Goal: Information Seeking & Learning: Check status

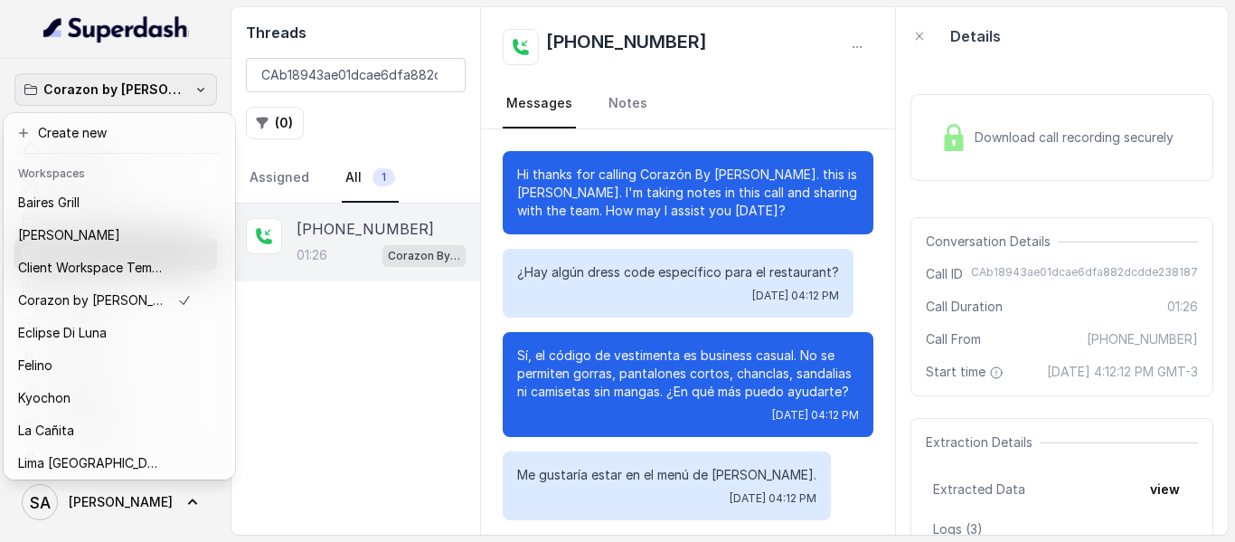
scroll to position [92, 0]
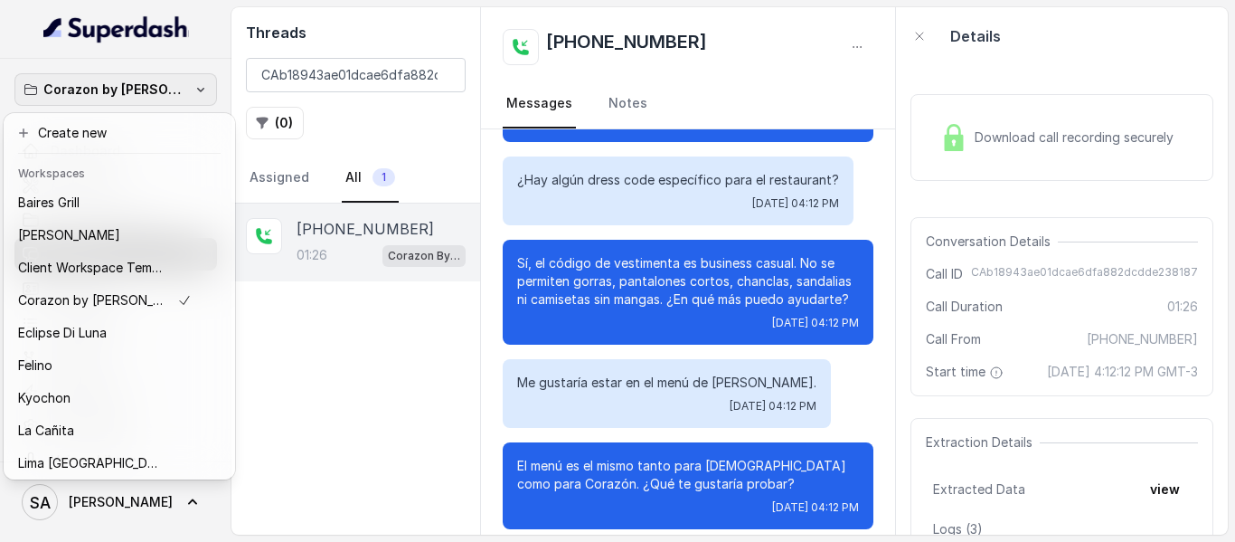
click at [197, 90] on icon "button" at bounding box center [200, 90] width 7 height 5
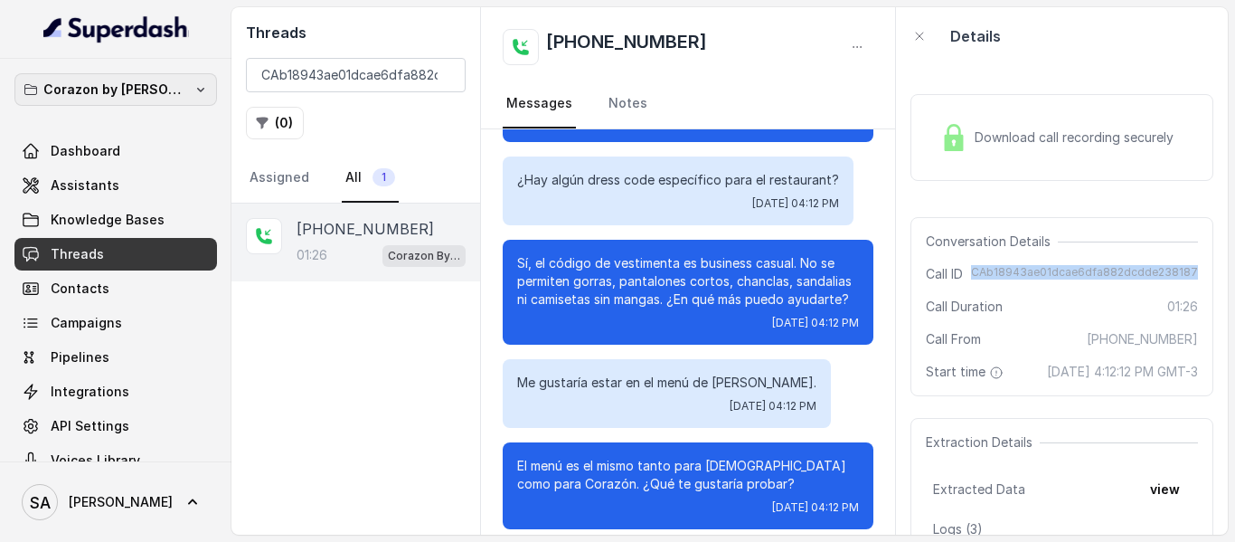
click at [197, 90] on icon "button" at bounding box center [200, 90] width 7 height 5
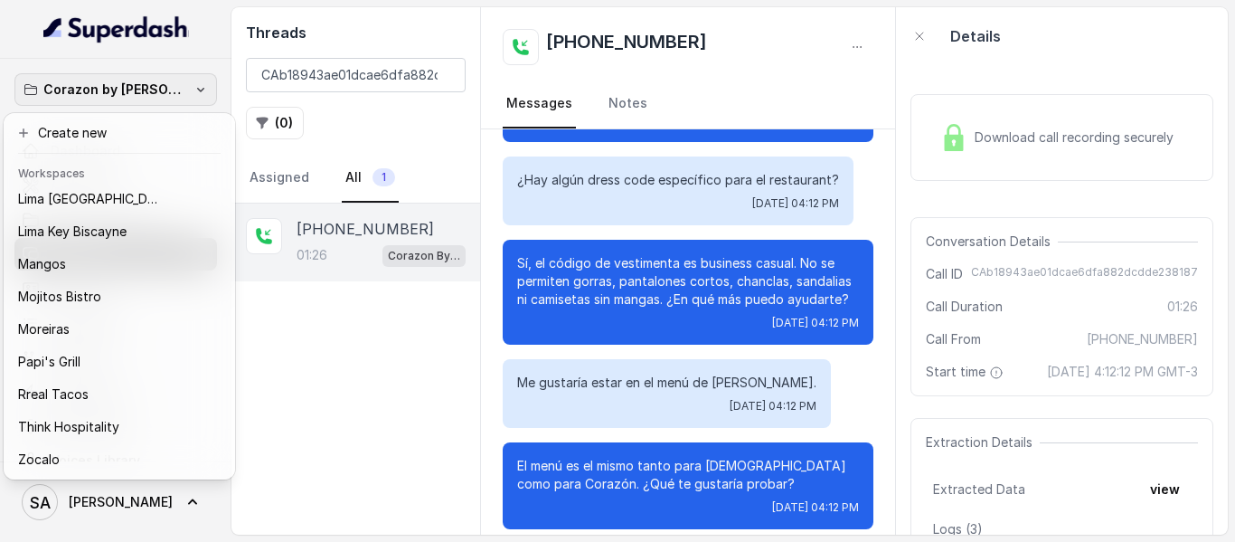
scroll to position [278, 0]
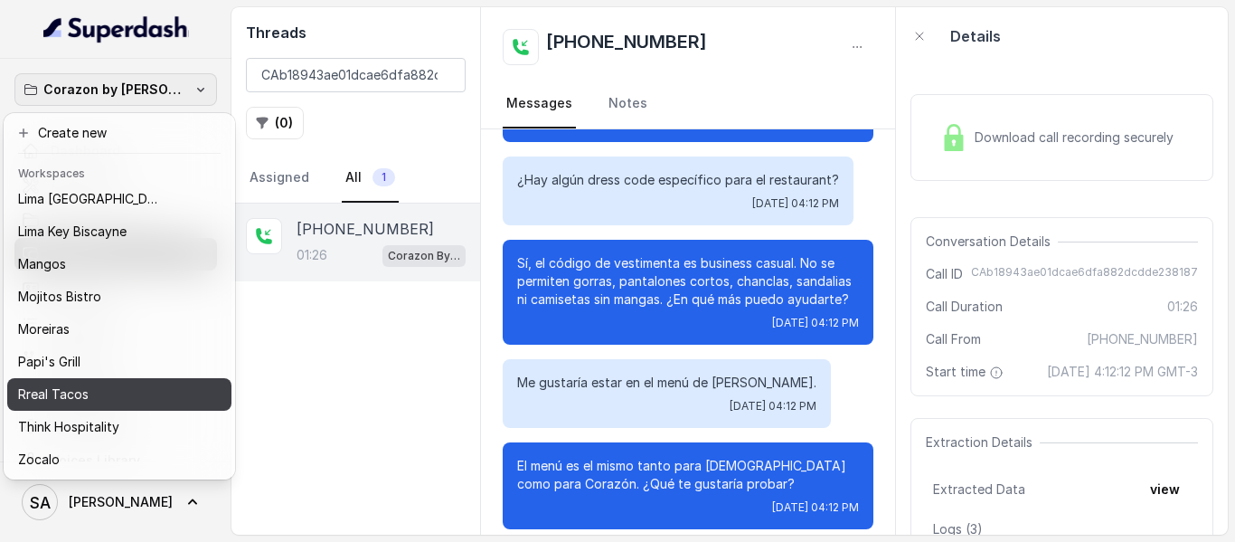
click at [126, 383] on div "Rreal Tacos" at bounding box center [105, 394] width 174 height 22
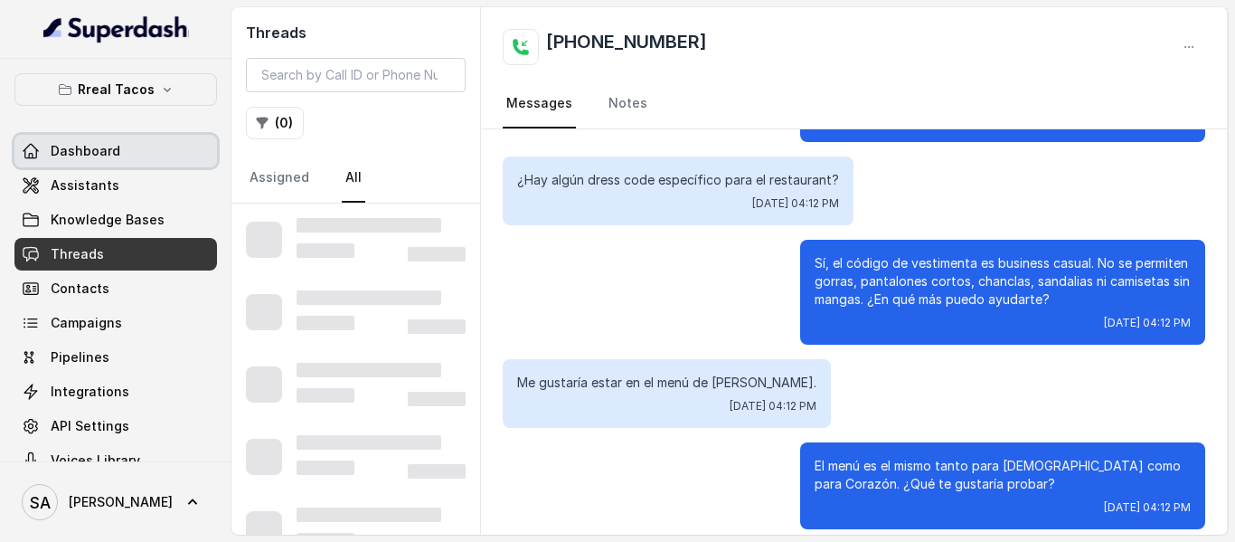
click at [107, 156] on span "Dashboard" at bounding box center [86, 151] width 70 height 18
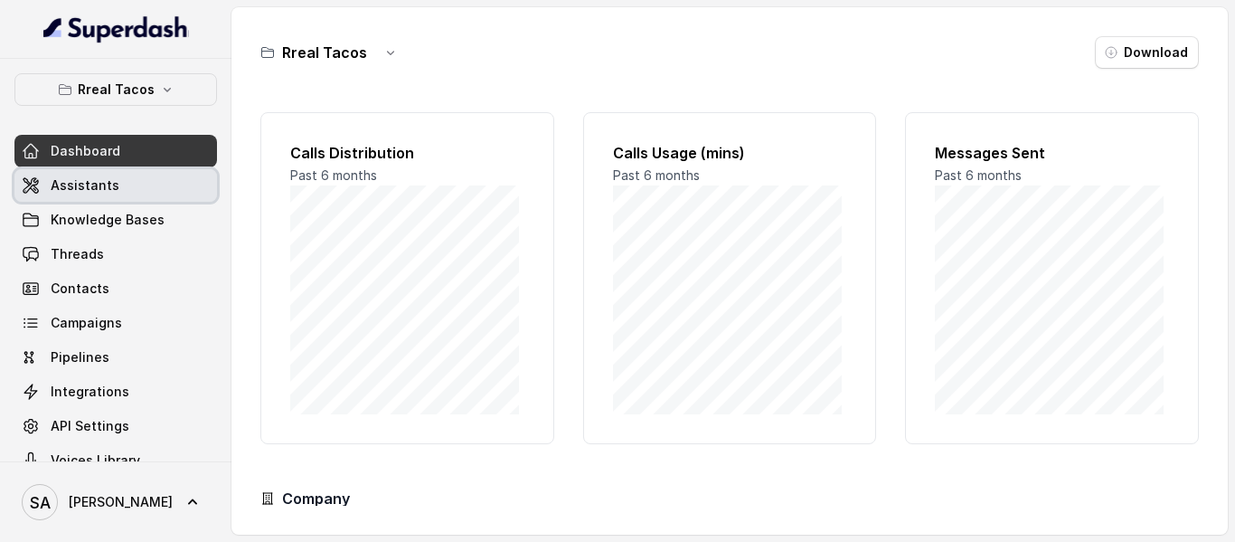
click at [105, 190] on span "Assistants" at bounding box center [85, 185] width 69 height 18
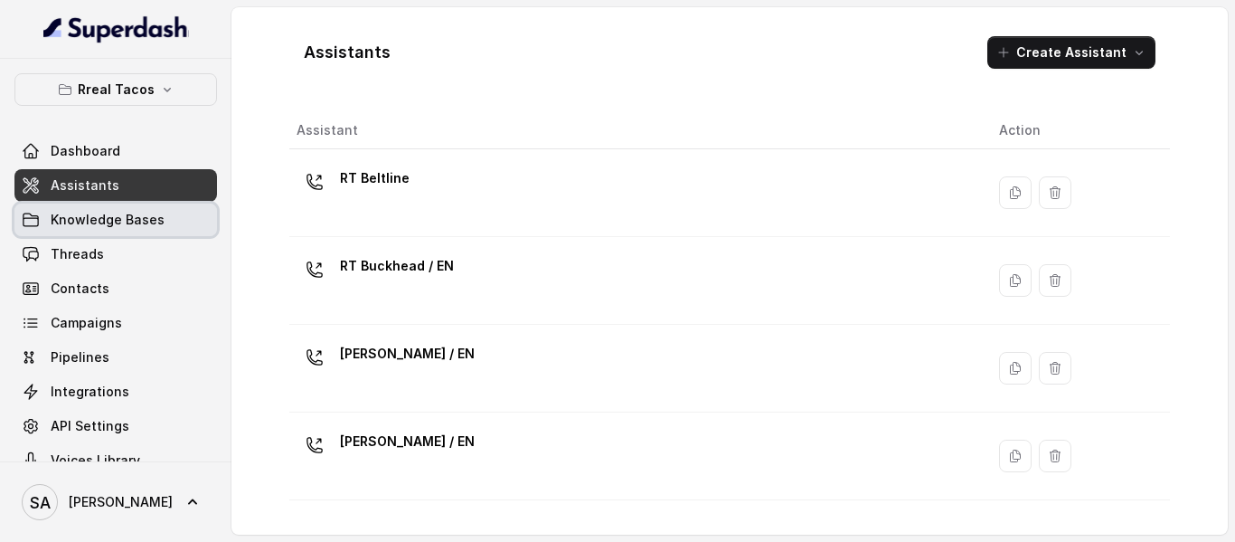
click at [118, 219] on span "Knowledge Bases" at bounding box center [108, 220] width 114 height 18
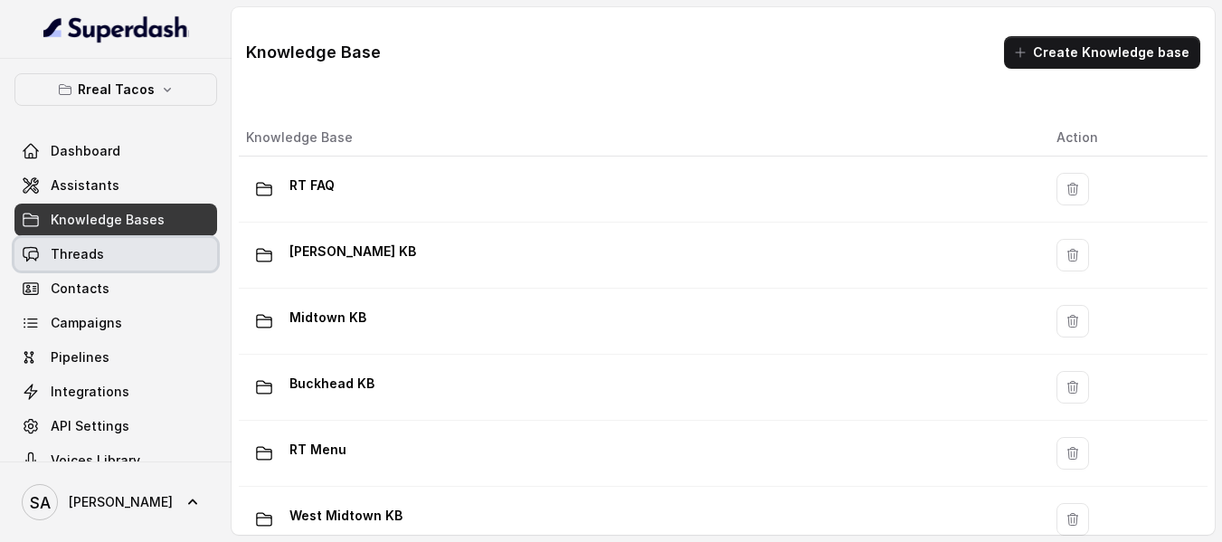
click at [104, 259] on link "Threads" at bounding box center [115, 254] width 203 height 33
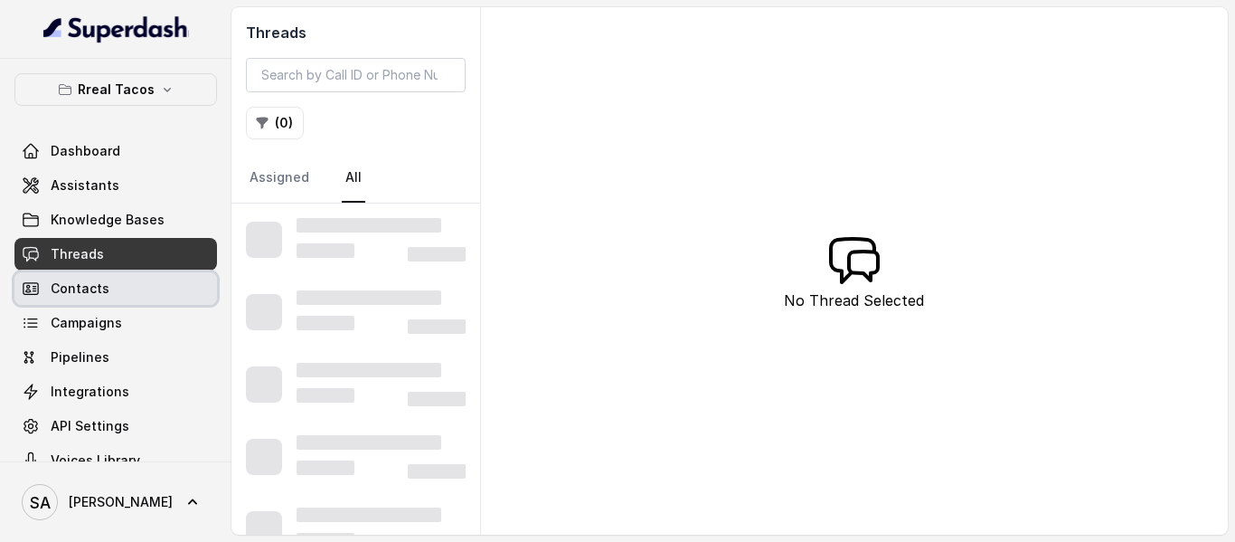
click at [101, 301] on link "Contacts" at bounding box center [115, 288] width 203 height 33
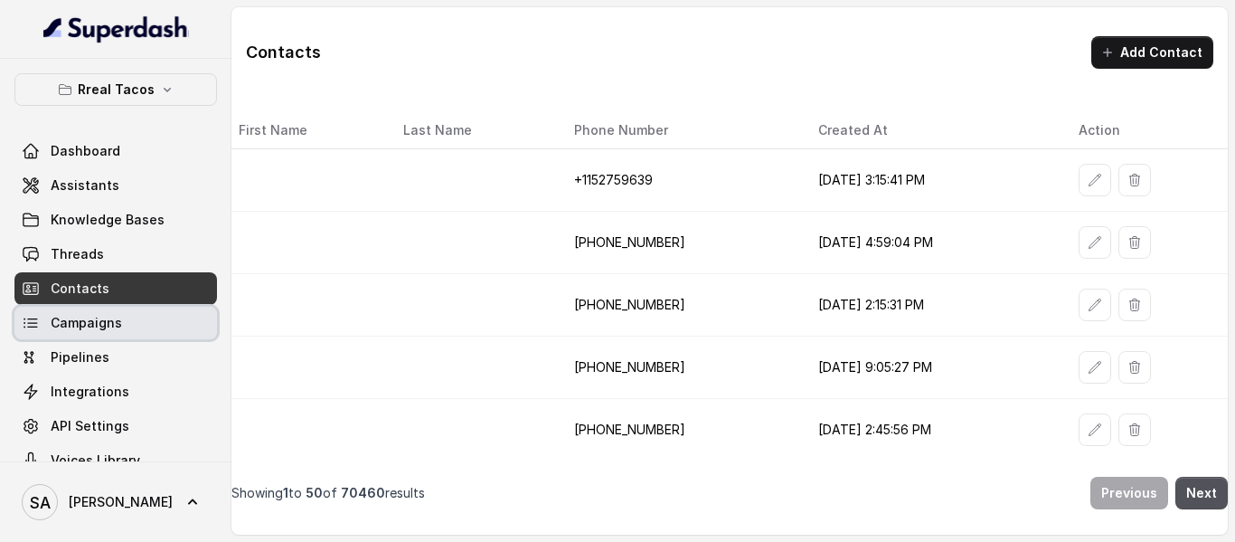
click at [129, 323] on link "Campaigns" at bounding box center [115, 323] width 203 height 33
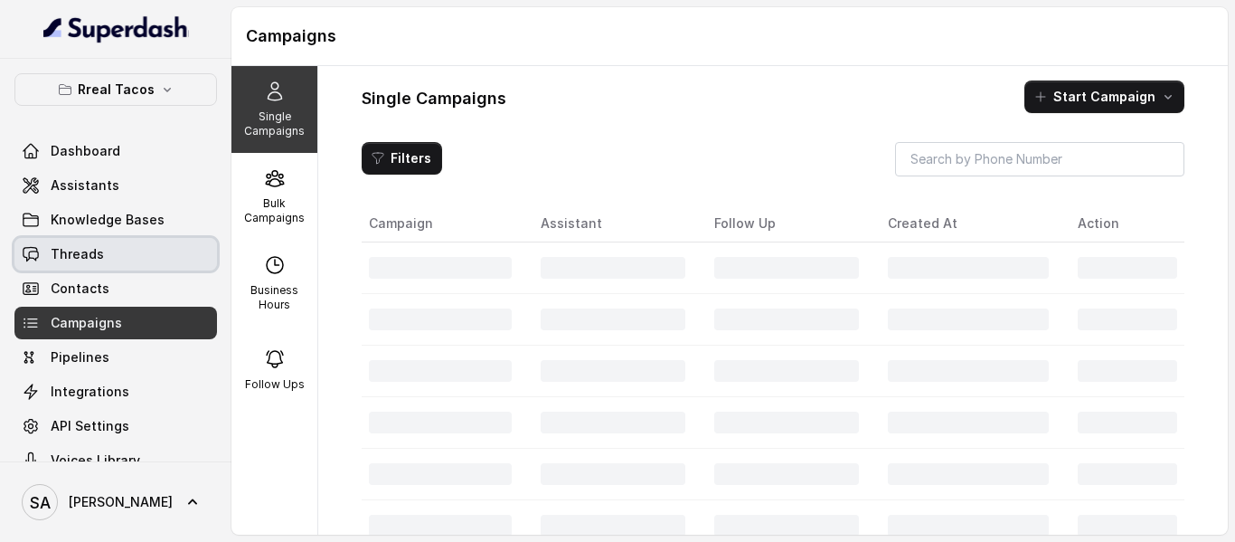
click at [109, 245] on link "Threads" at bounding box center [115, 254] width 203 height 33
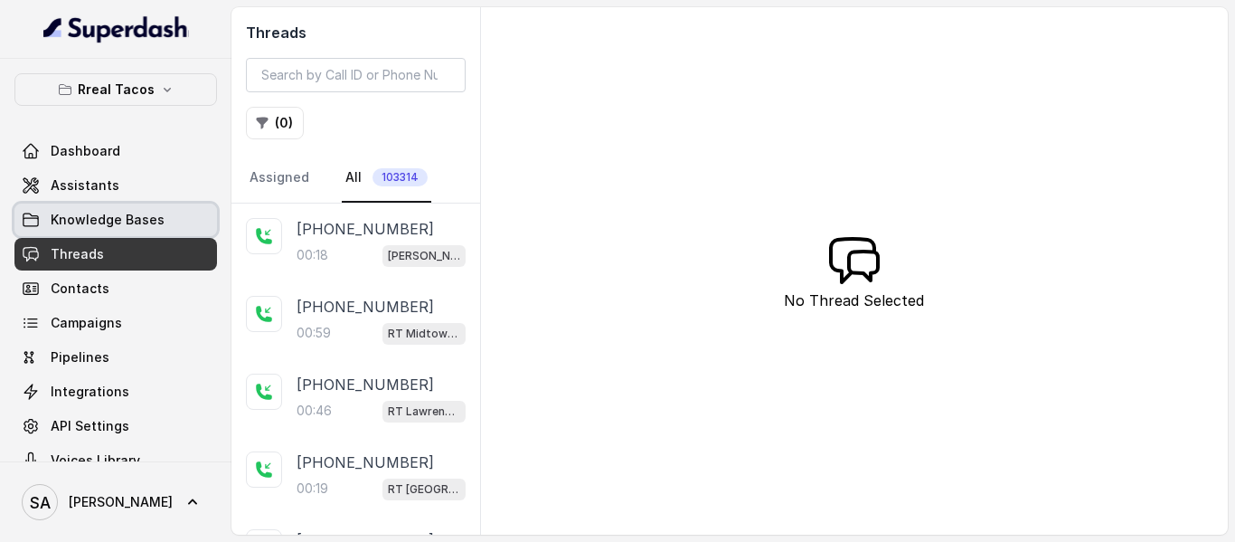
click at [150, 212] on span "Knowledge Bases" at bounding box center [108, 220] width 114 height 18
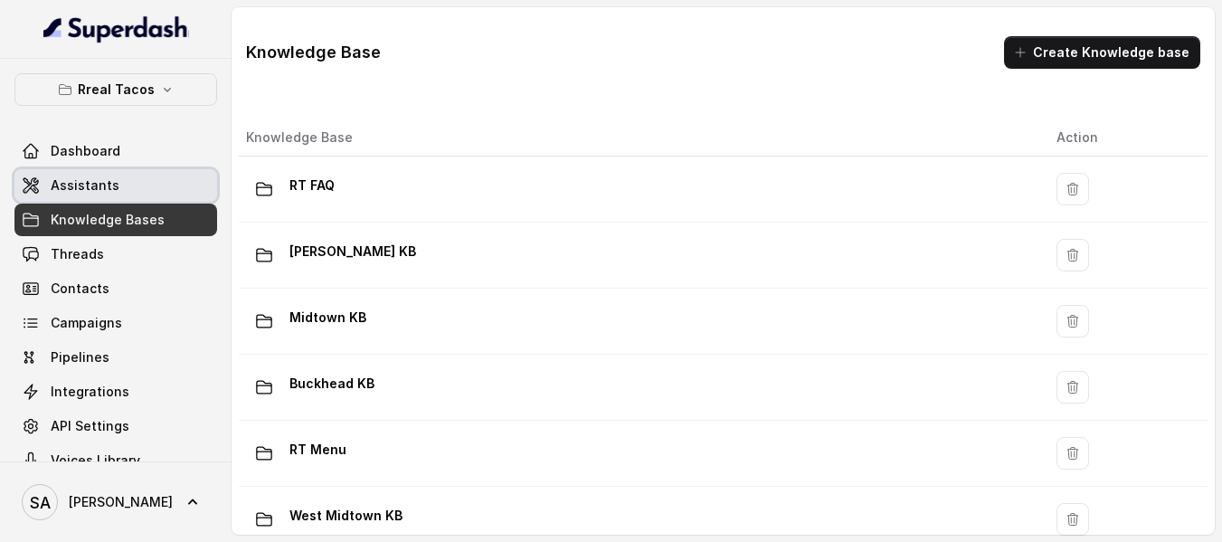
click at [118, 187] on link "Assistants" at bounding box center [115, 185] width 203 height 33
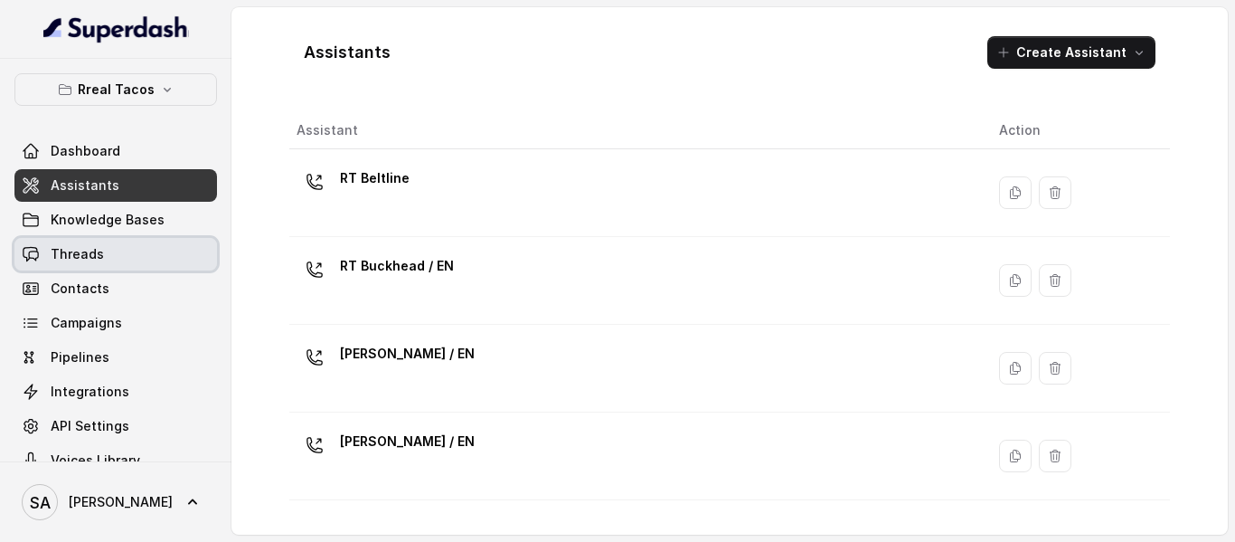
click at [110, 241] on link "Threads" at bounding box center [115, 254] width 203 height 33
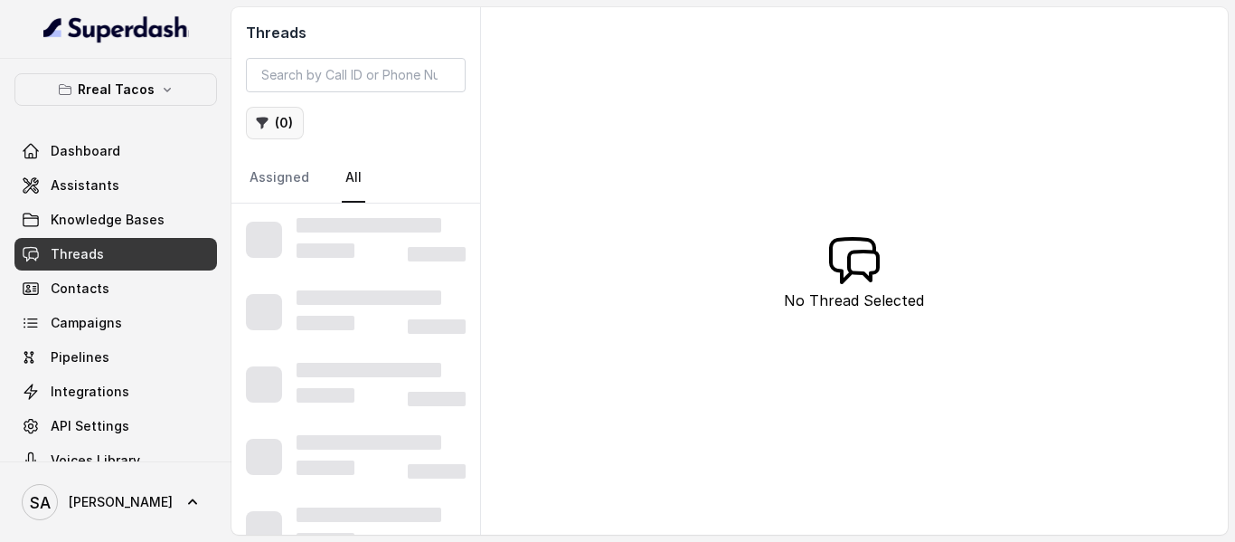
click at [289, 128] on button "( 0 )" at bounding box center [275, 123] width 58 height 33
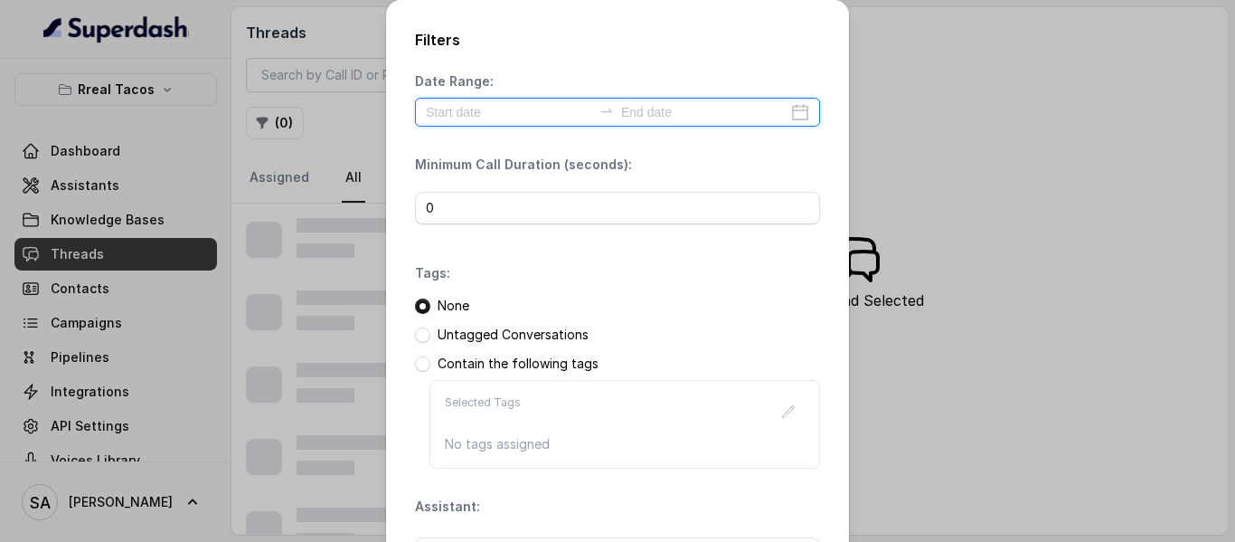
click at [494, 108] on input at bounding box center [509, 112] width 166 height 20
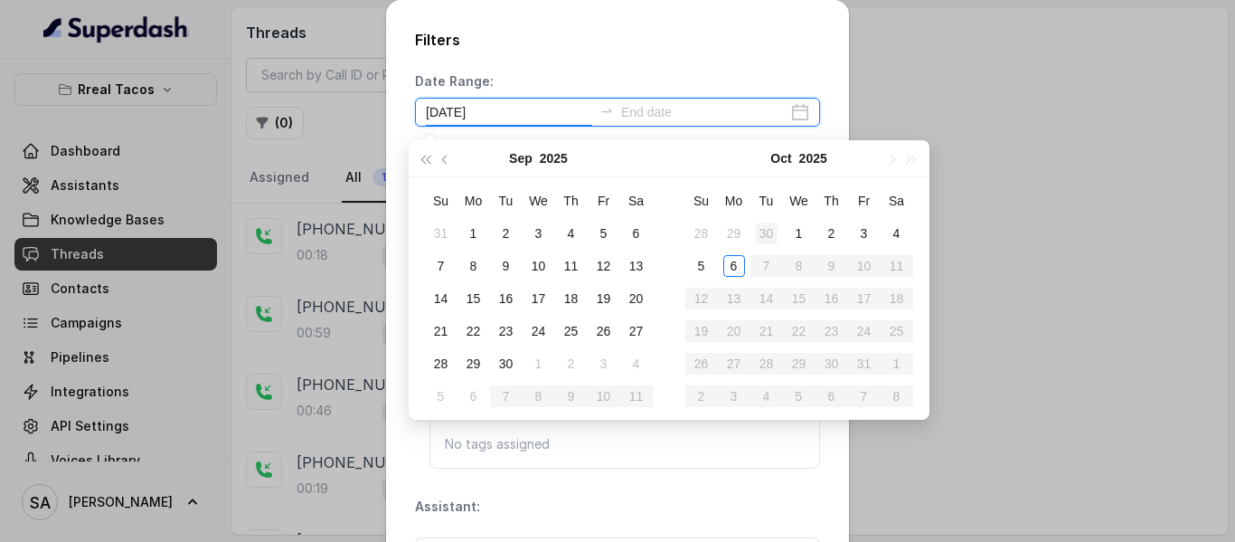
type input "[DATE]"
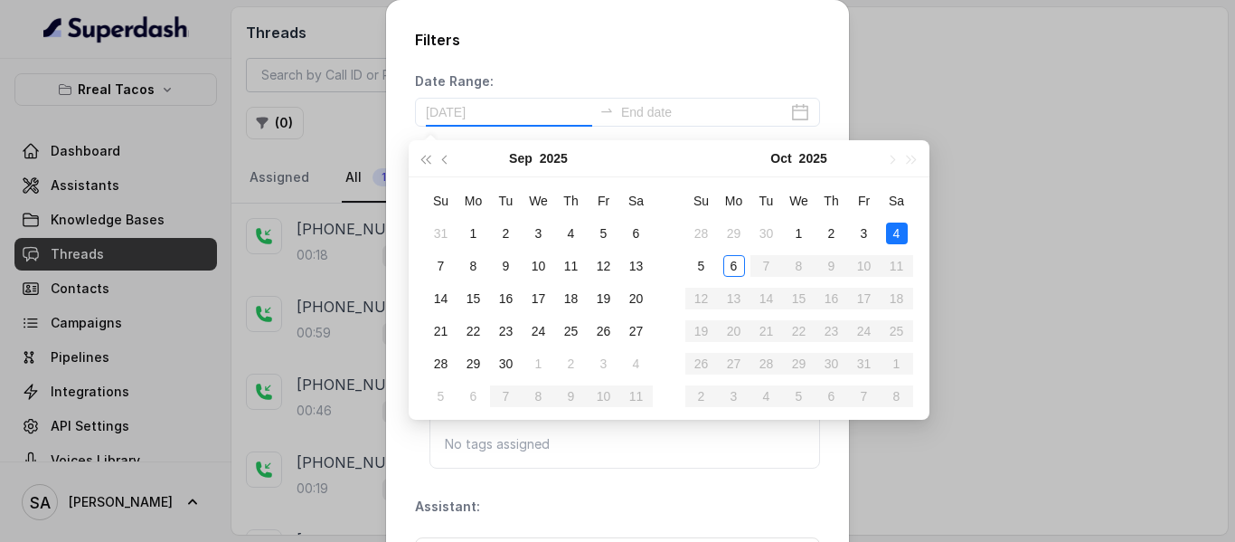
click at [893, 235] on div "4" at bounding box center [897, 233] width 22 height 22
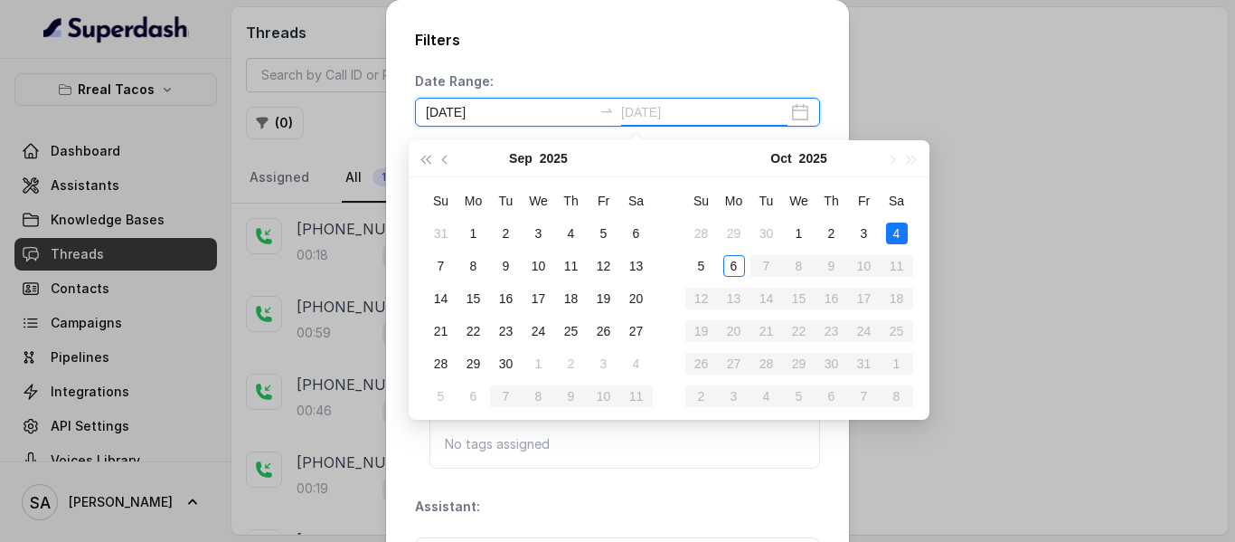
type input "[DATE]"
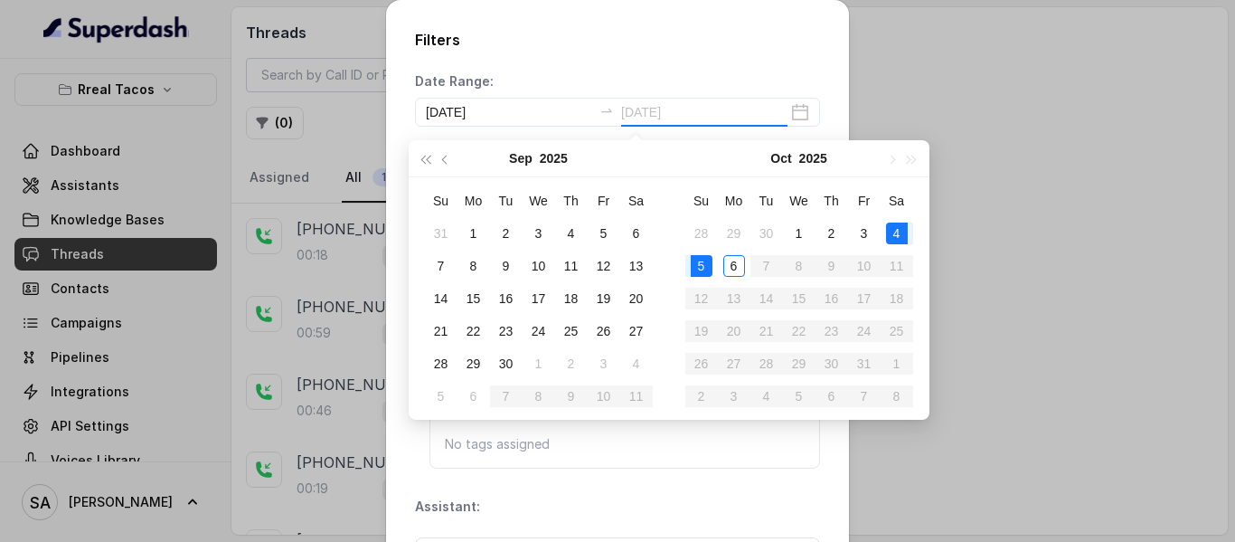
click at [710, 265] on div "5" at bounding box center [702, 266] width 22 height 22
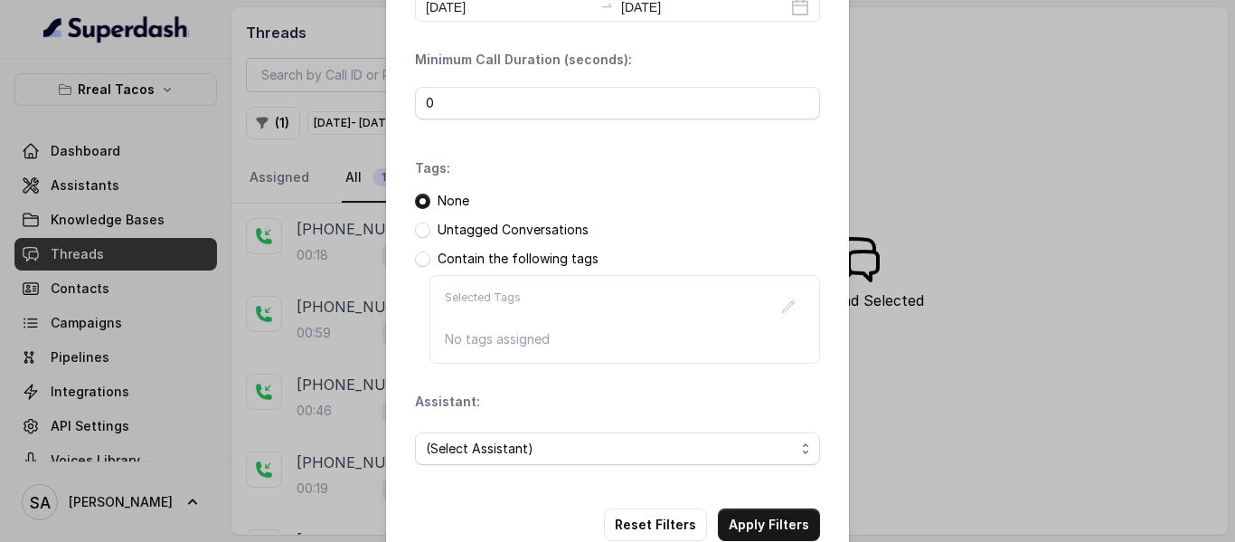
scroll to position [112, 0]
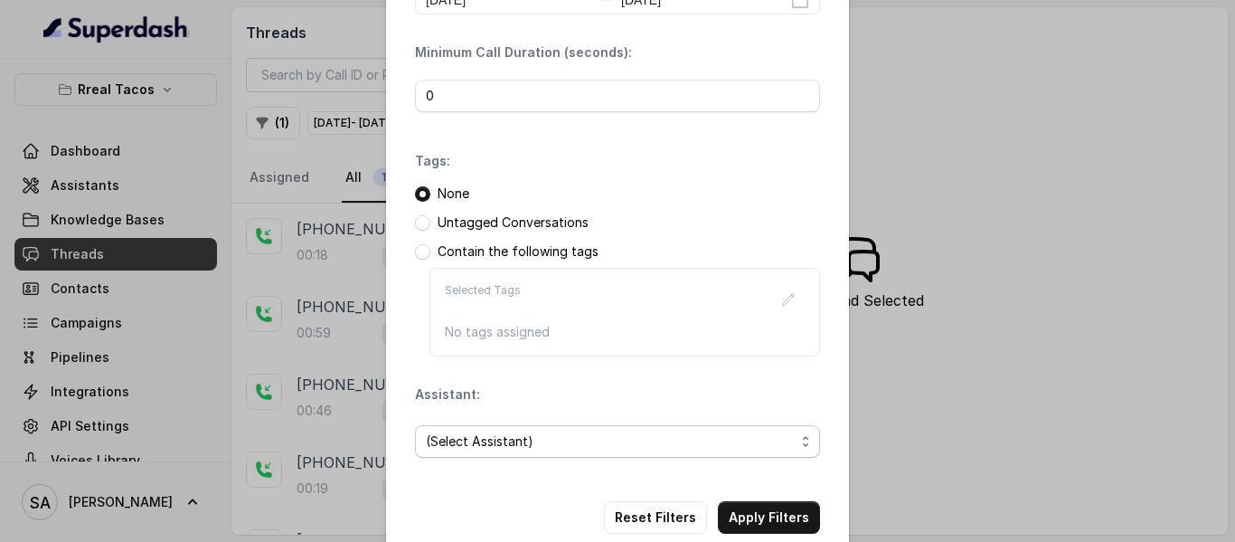
click at [505, 448] on span "(Select Assistant)" at bounding box center [610, 441] width 369 height 22
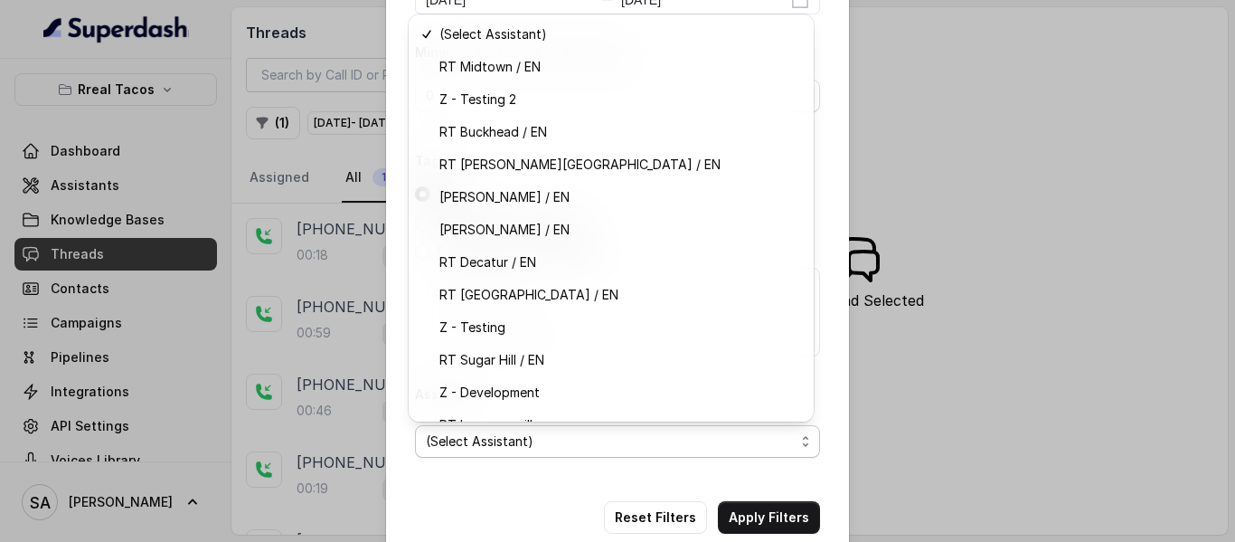
scroll to position [56, 0]
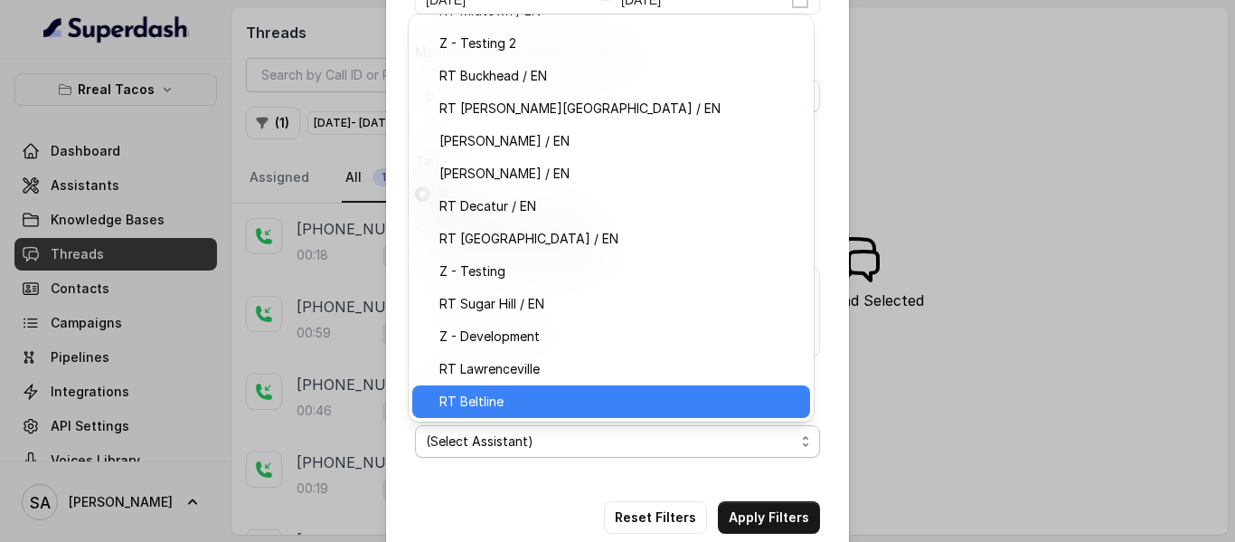
click at [555, 406] on span "RT Beltline" at bounding box center [620, 402] width 360 height 22
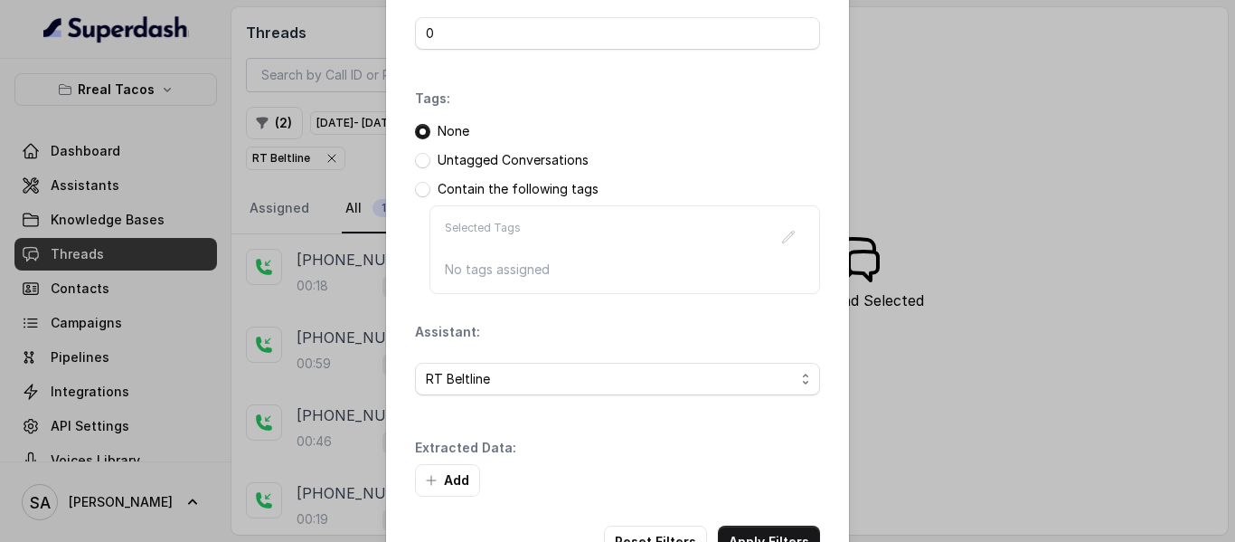
scroll to position [234, 0]
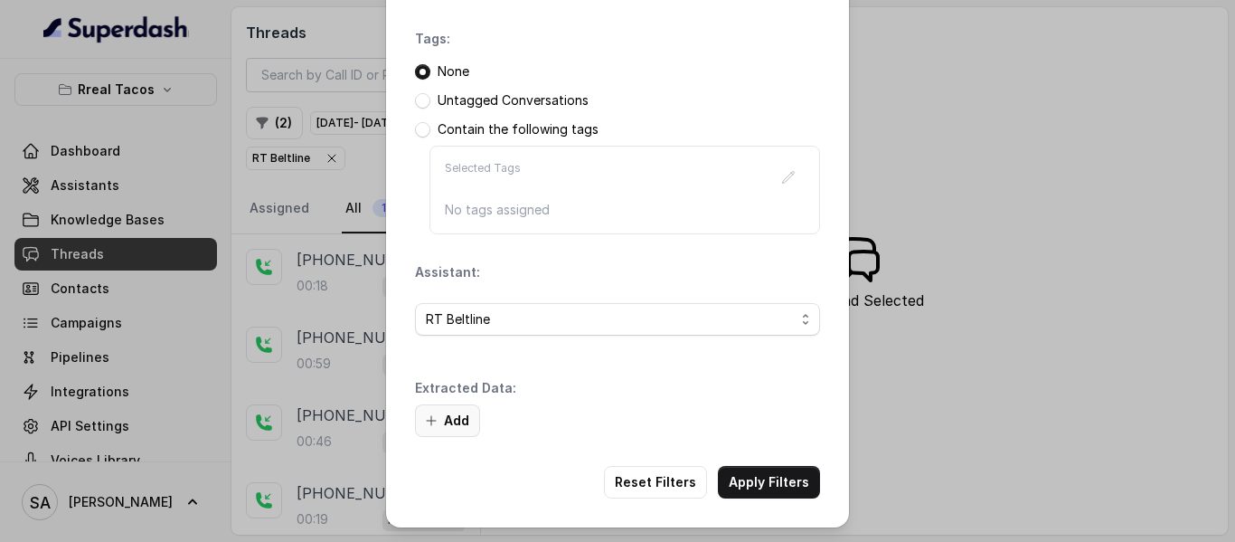
click at [458, 421] on button "Add" at bounding box center [447, 420] width 65 height 33
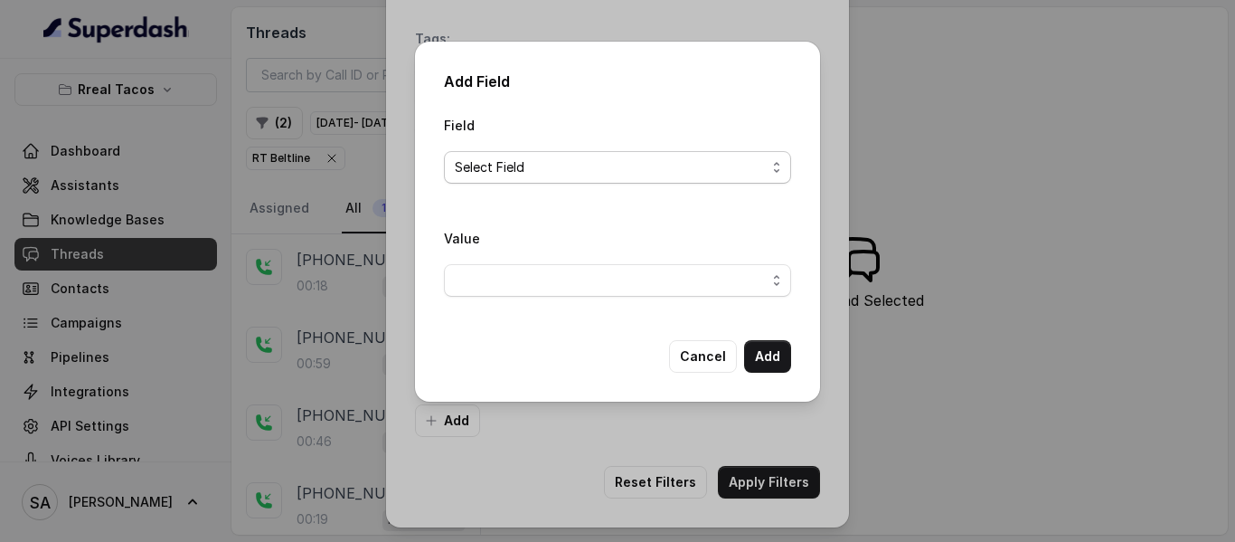
click at [583, 165] on span "Select Field" at bounding box center [610, 167] width 311 height 22
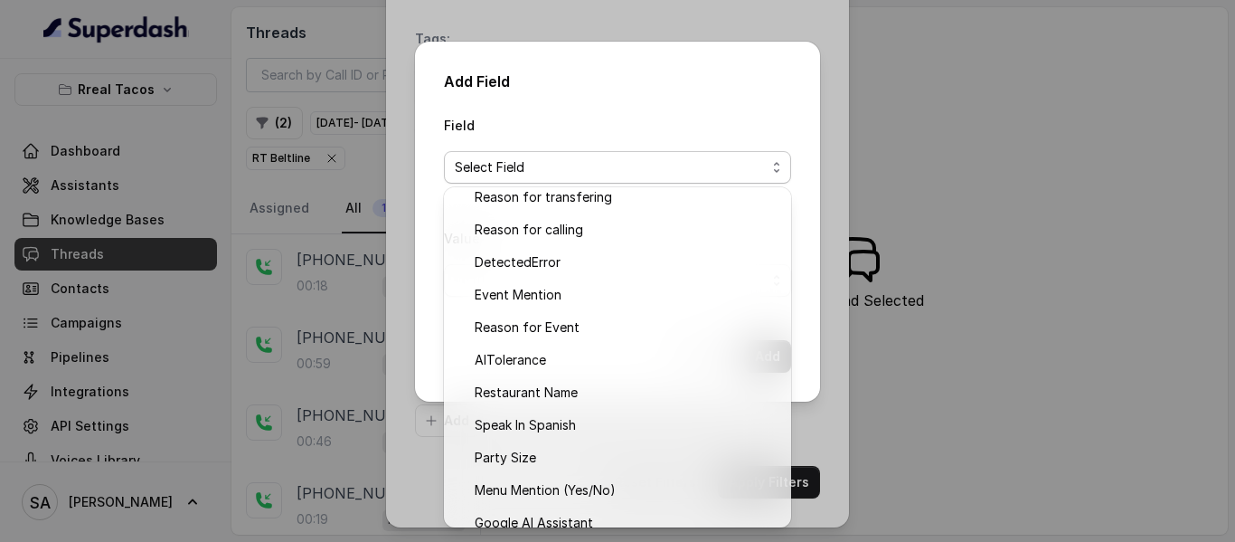
scroll to position [0, 0]
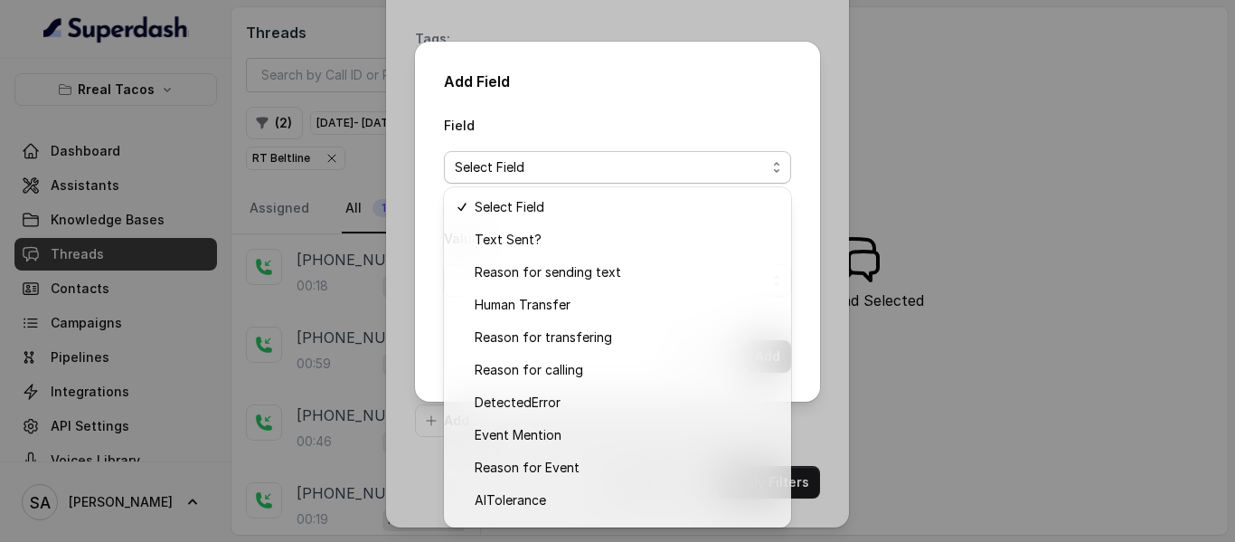
click at [796, 214] on div "Add Field Field Select Field Value Cancel Add" at bounding box center [617, 222] width 405 height 360
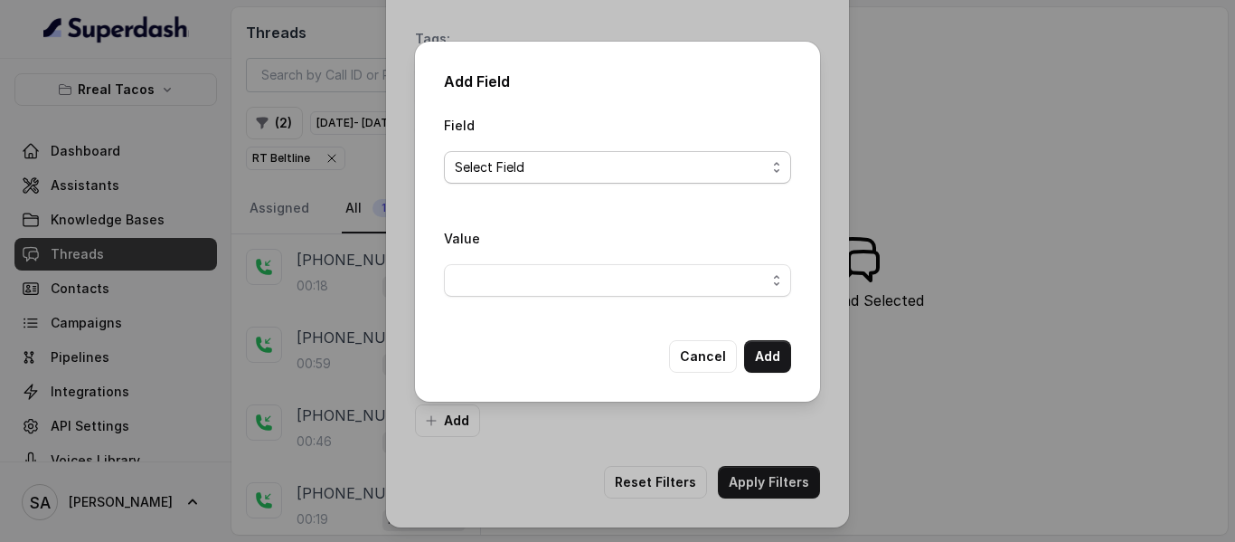
click at [728, 164] on span "Select Field" at bounding box center [610, 167] width 311 height 22
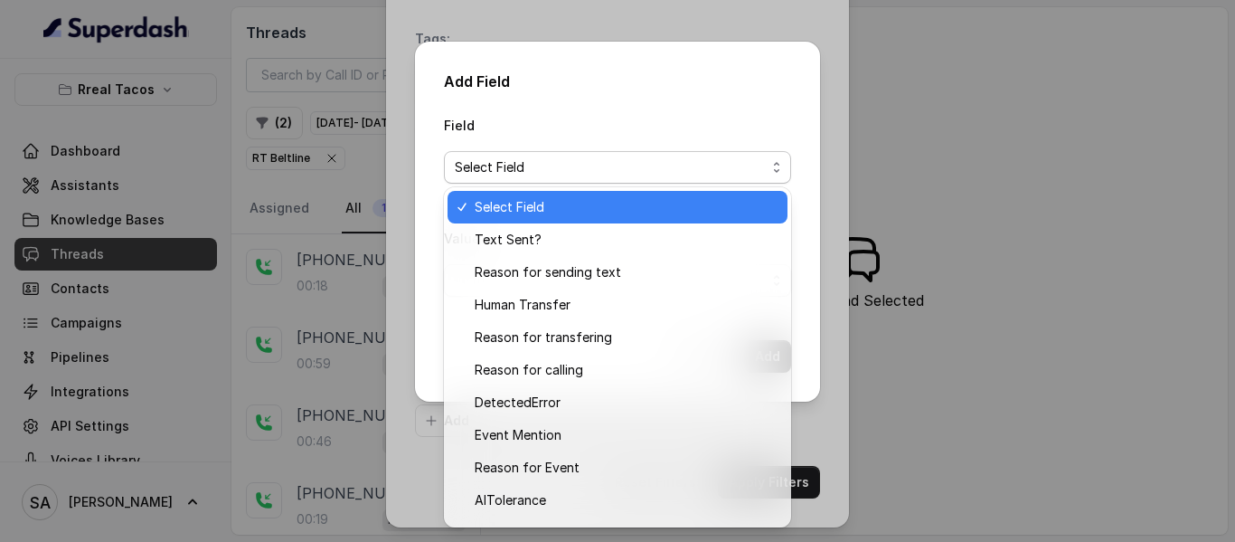
click at [738, 143] on div "Field Select Field" at bounding box center [617, 149] width 347 height 70
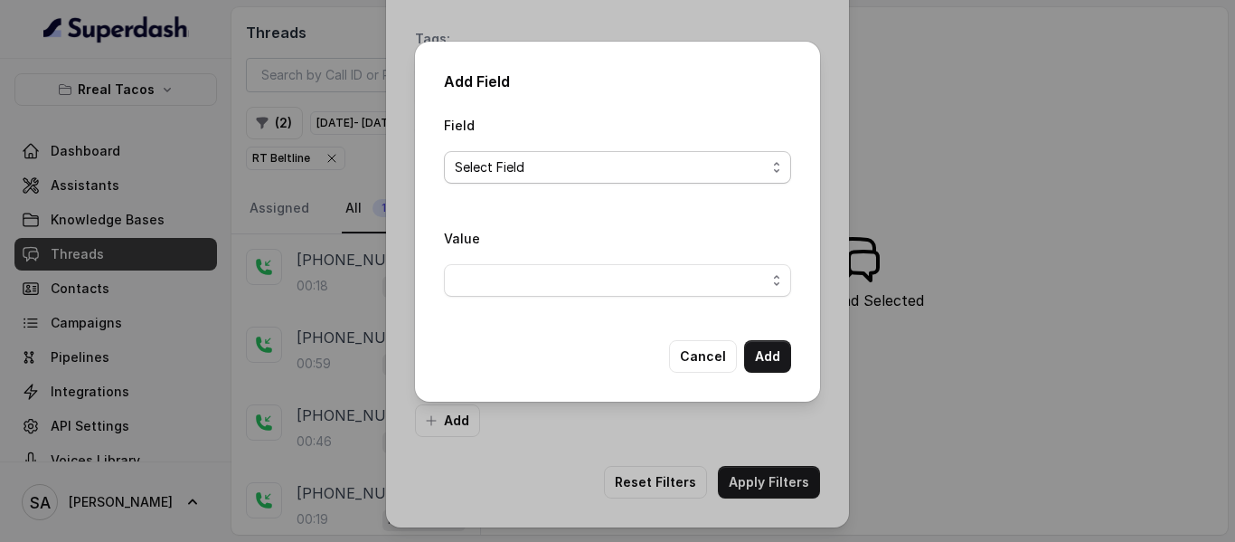
click at [730, 179] on span "Select Field" at bounding box center [617, 167] width 347 height 33
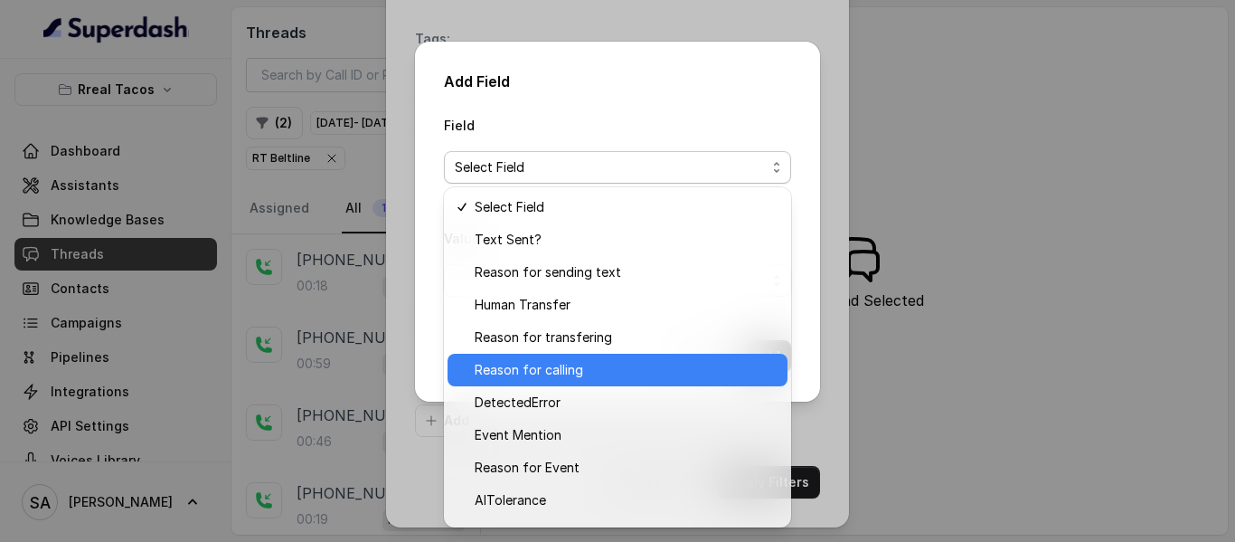
click at [643, 363] on span "Reason for calling" at bounding box center [626, 370] width 302 height 22
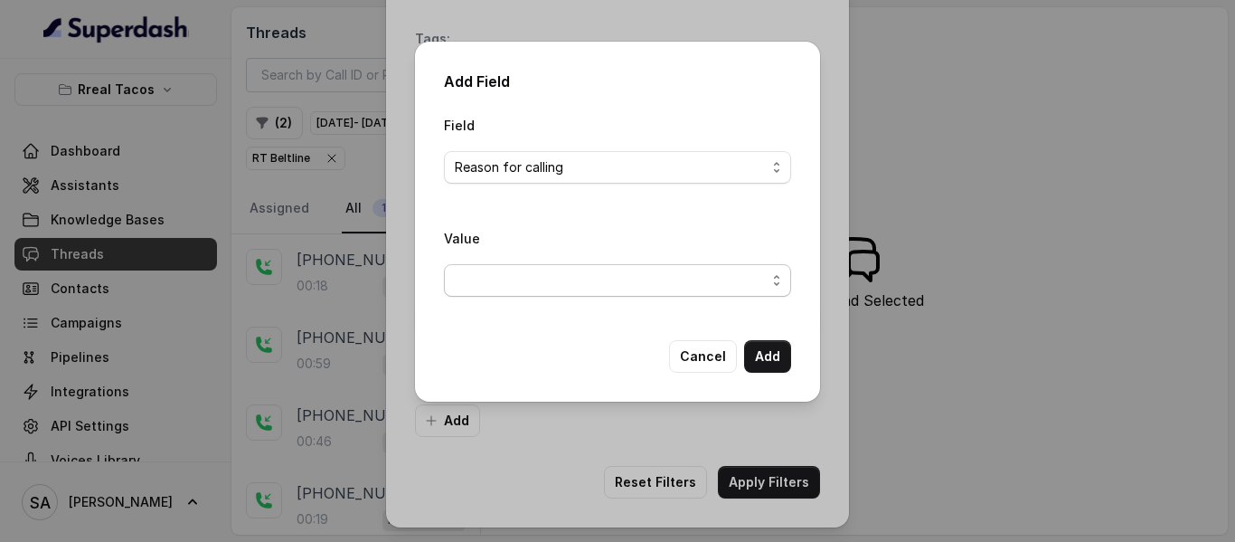
click at [543, 288] on span "button" at bounding box center [617, 280] width 347 height 33
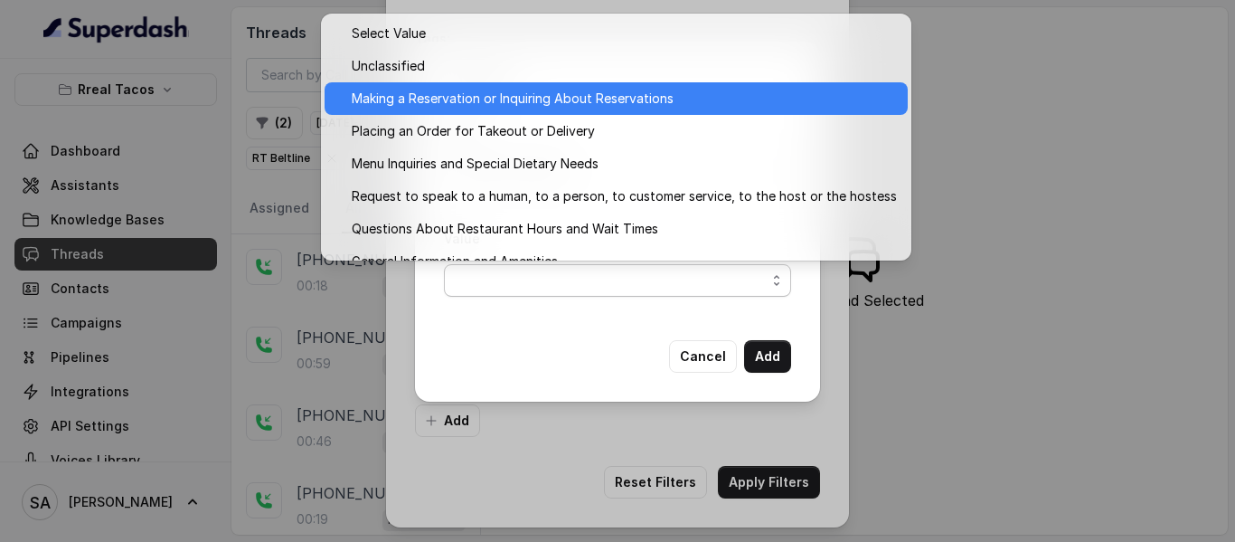
click at [490, 98] on span "Making a Reservation or Inquiring About Reservations" at bounding box center [624, 99] width 545 height 22
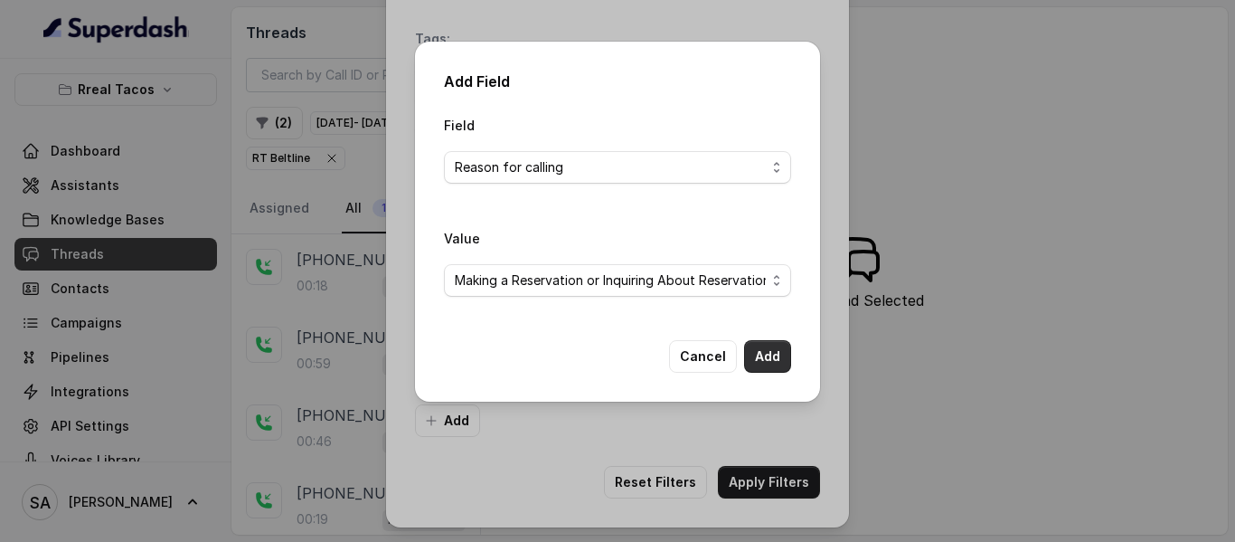
click at [766, 346] on button "Add" at bounding box center [767, 356] width 47 height 33
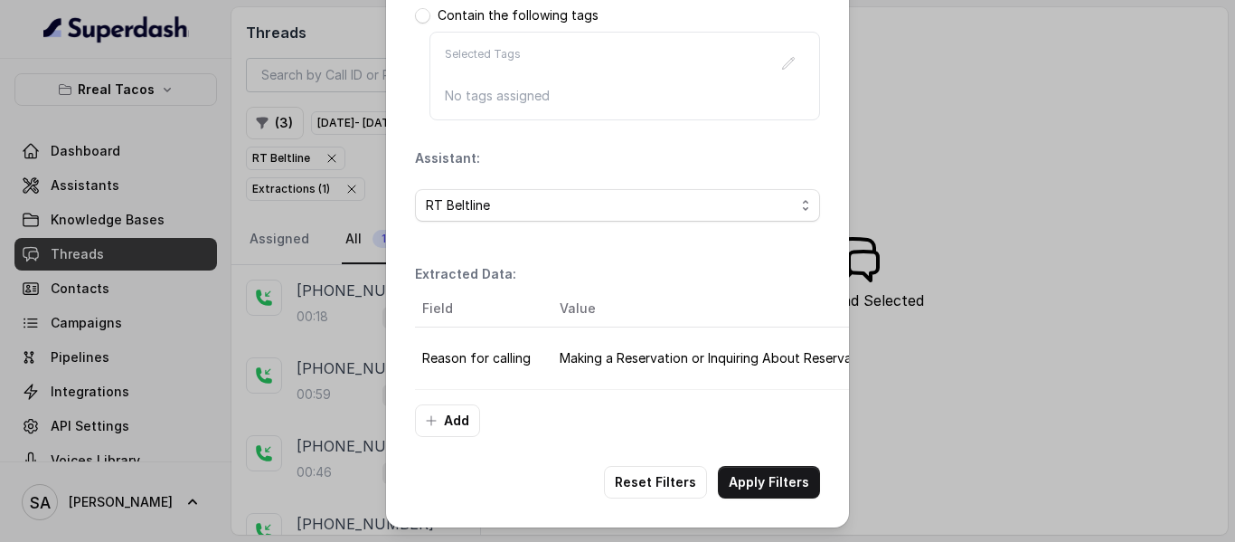
scroll to position [362, 0]
click at [773, 479] on button "Apply Filters" at bounding box center [769, 482] width 102 height 33
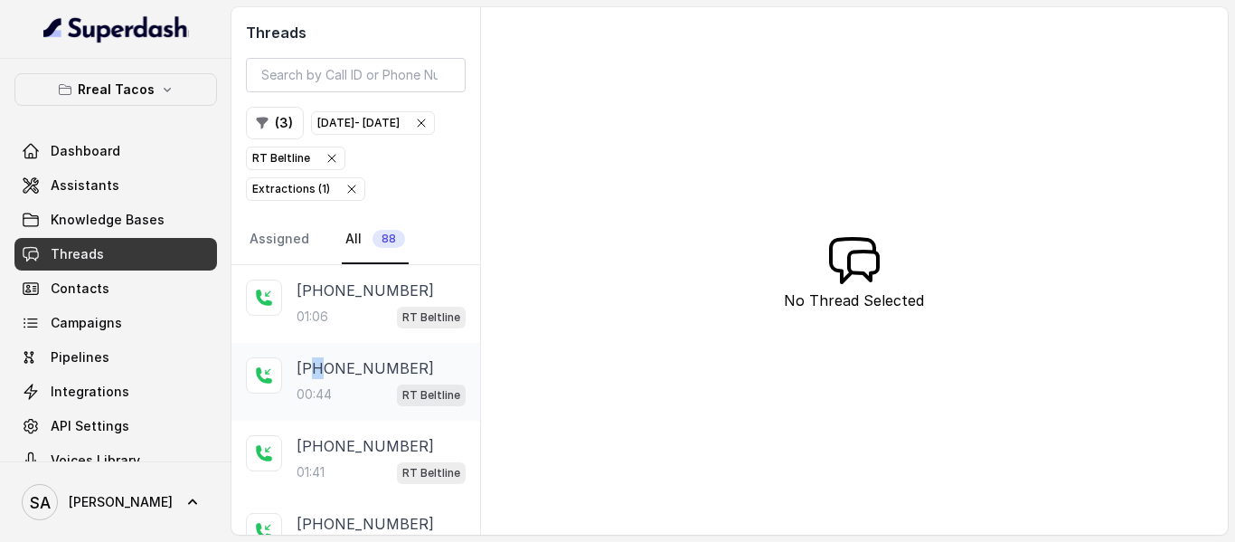
click at [317, 379] on p "[PHONE_NUMBER]" at bounding box center [365, 368] width 137 height 22
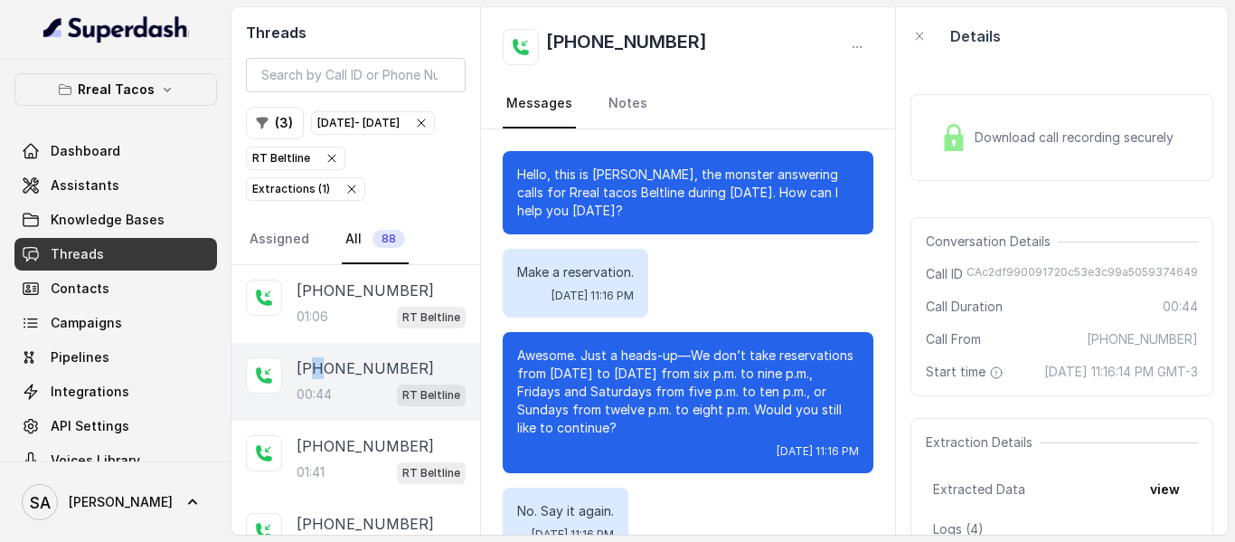
scroll to position [163, 0]
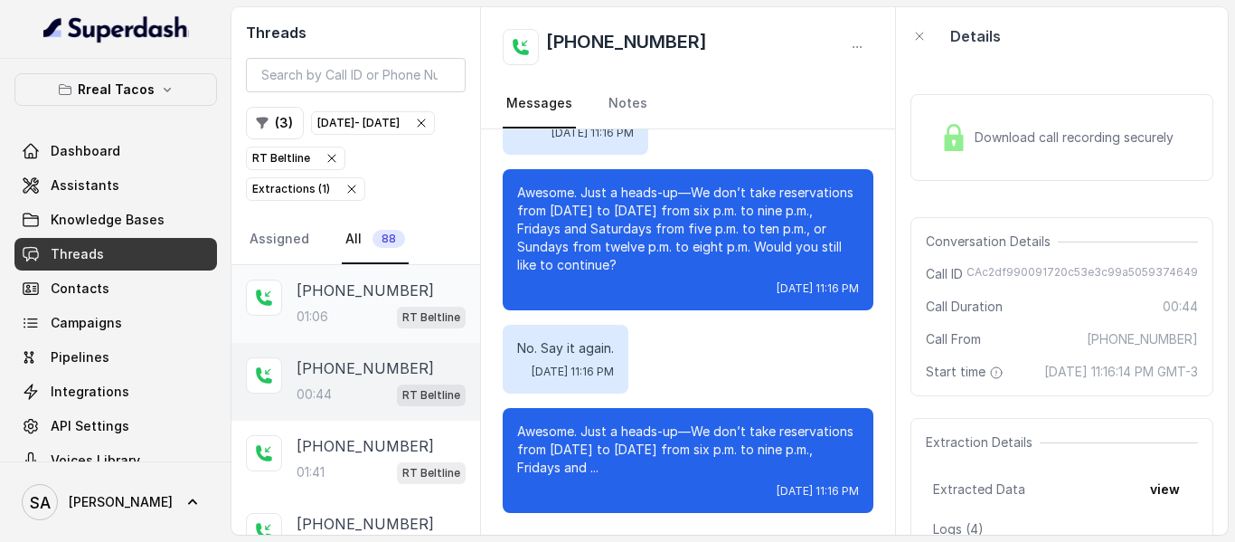
click at [345, 328] on div "01:06 RT Beltline" at bounding box center [381, 317] width 169 height 24
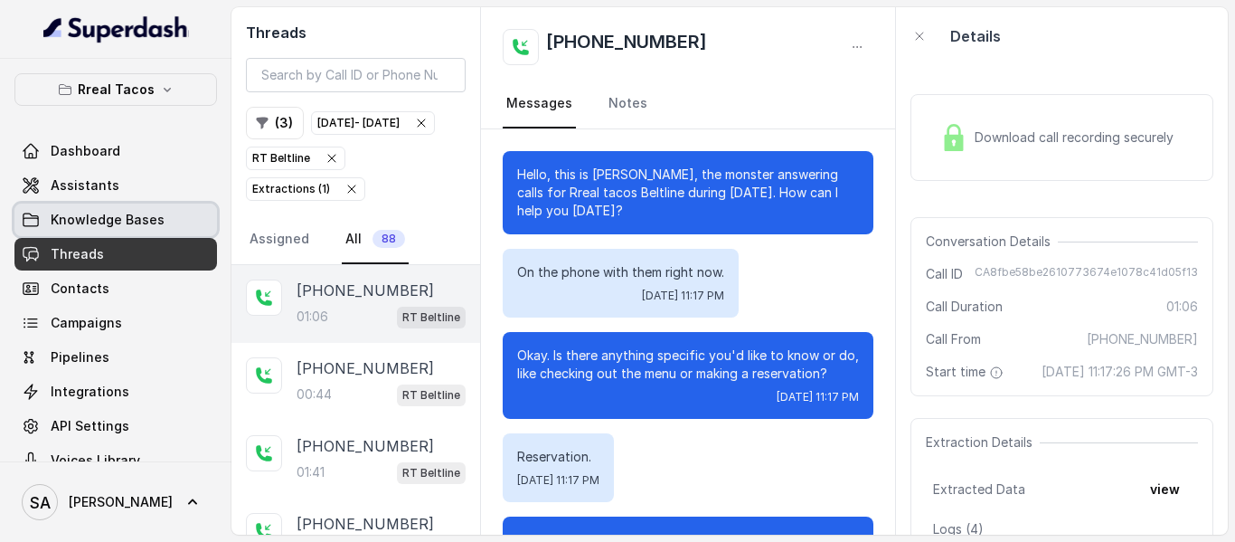
click at [92, 218] on span "Knowledge Bases" at bounding box center [108, 220] width 114 height 18
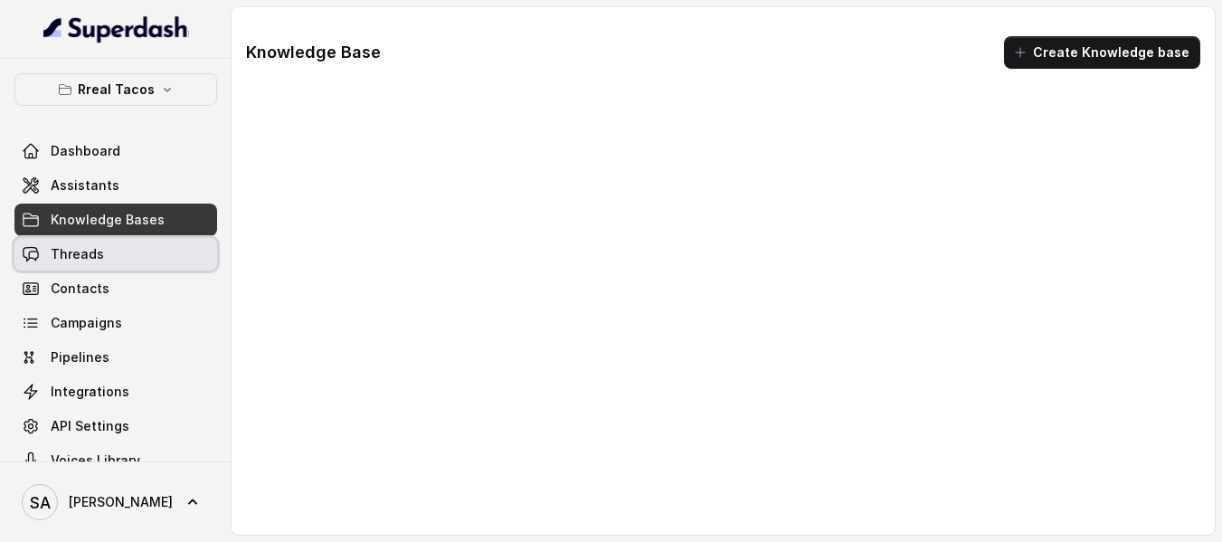
click at [86, 255] on span "Threads" at bounding box center [77, 254] width 53 height 18
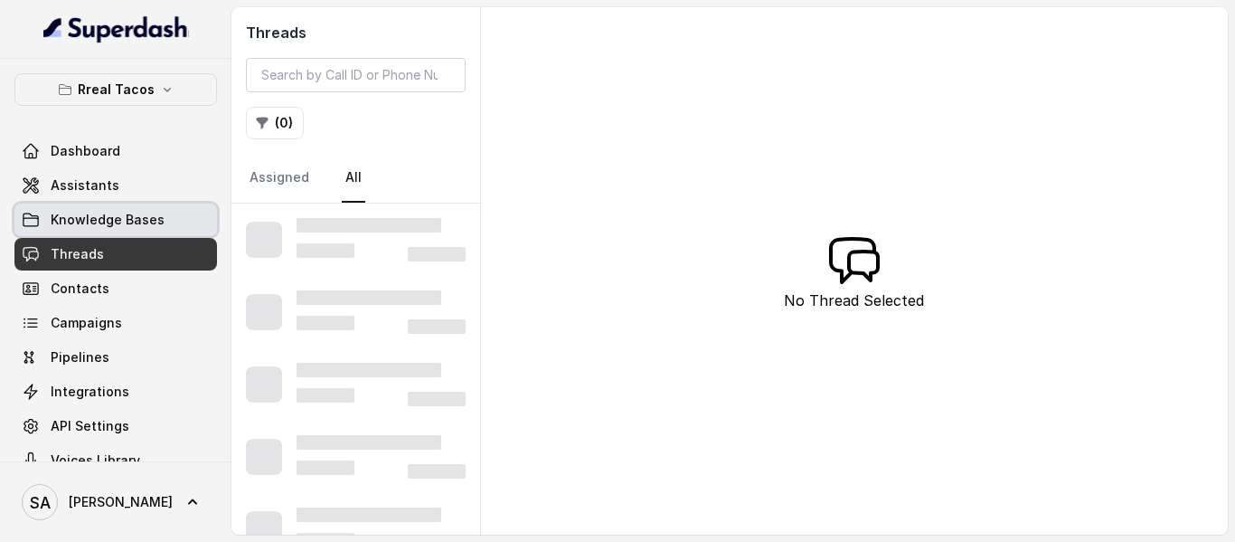
click at [99, 218] on span "Knowledge Bases" at bounding box center [108, 220] width 114 height 18
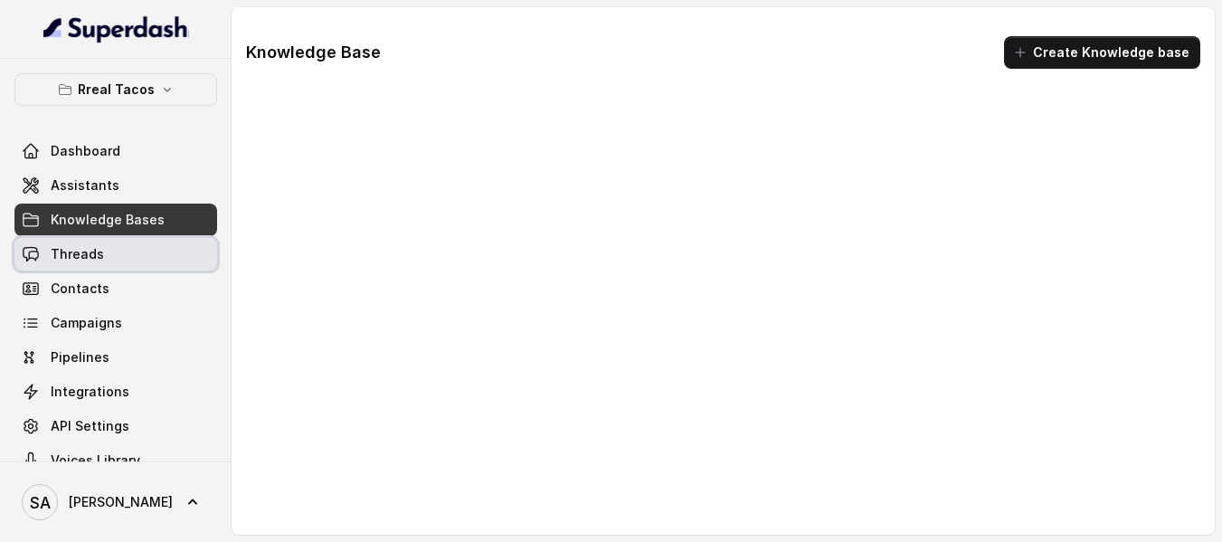
click at [80, 253] on span "Threads" at bounding box center [77, 254] width 53 height 18
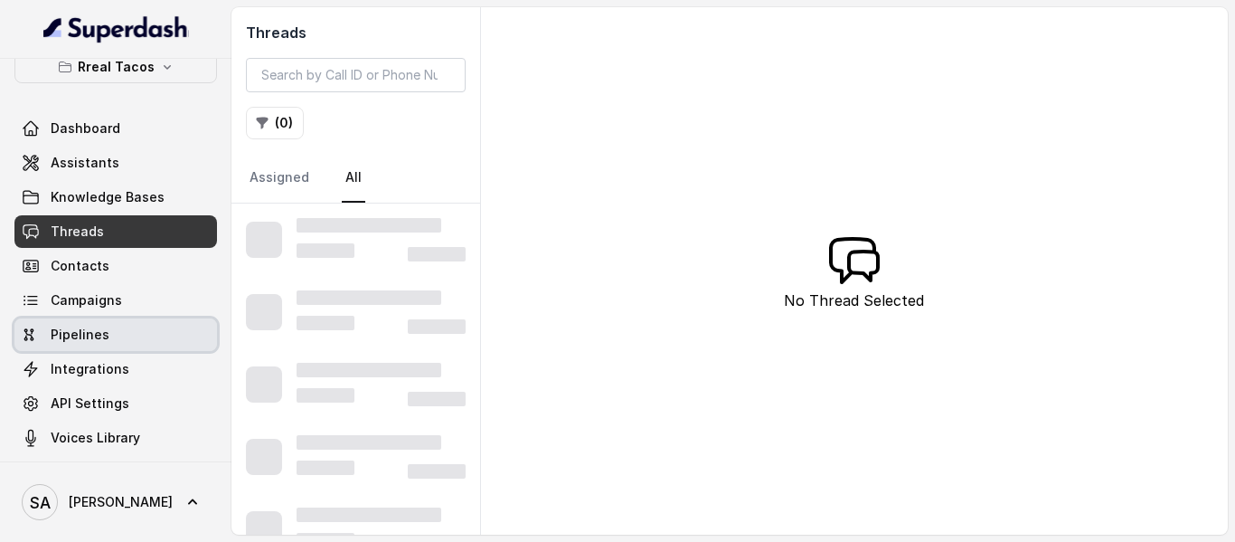
scroll to position [30, 0]
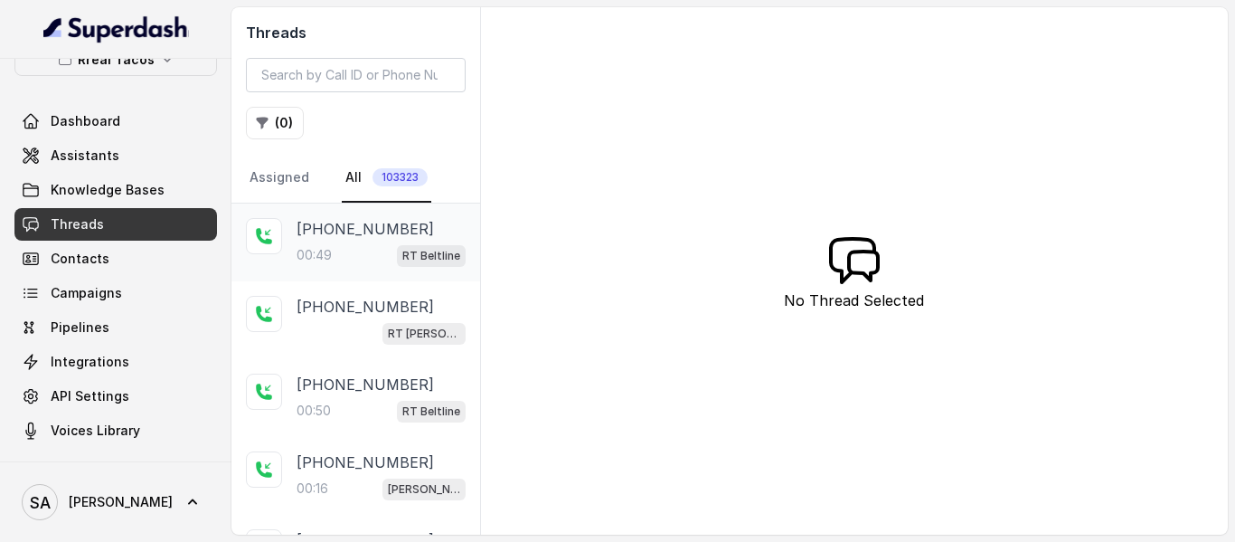
click at [349, 237] on p "[PHONE_NUMBER]" at bounding box center [365, 229] width 137 height 22
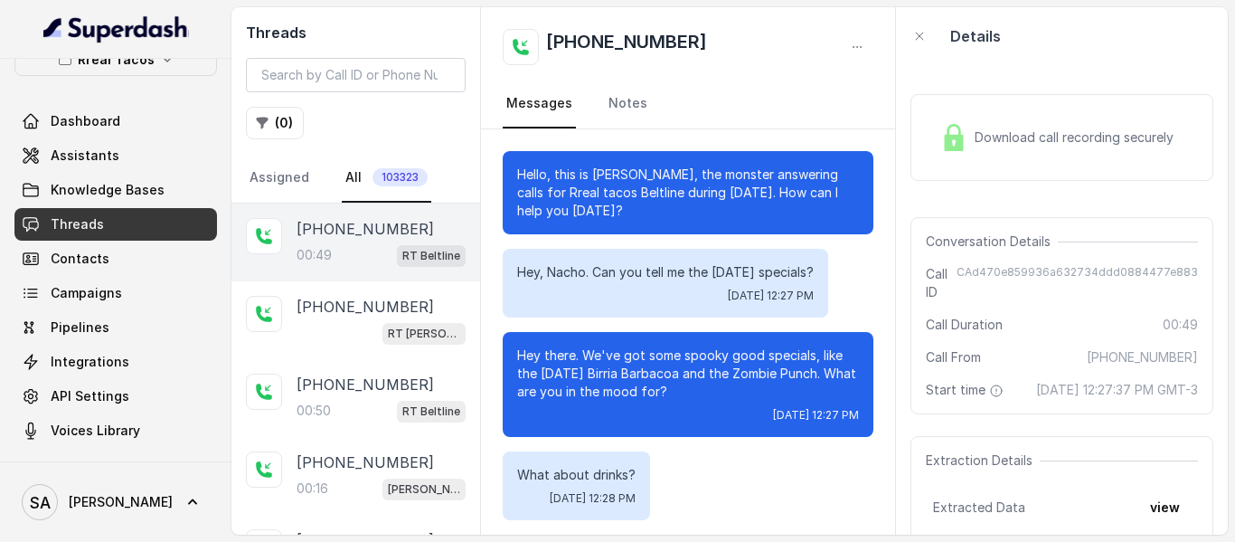
scroll to position [329, 0]
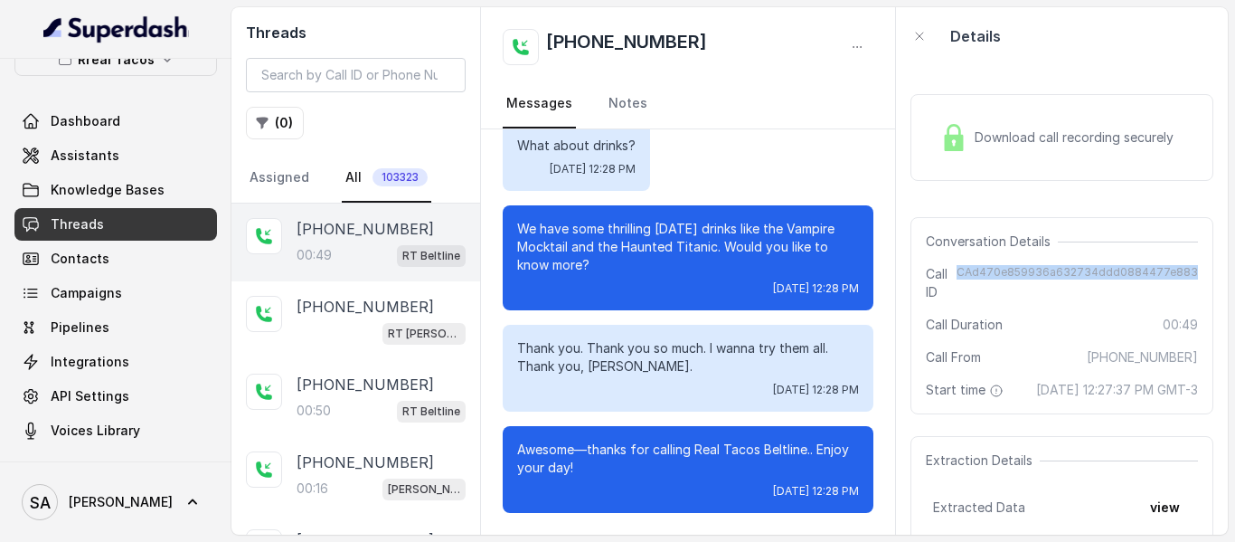
drag, startPoint x: 959, startPoint y: 270, endPoint x: 1188, endPoint y: 285, distance: 230.2
click at [1188, 285] on div "Conversation Details Call ID CAd470e859936a632734ddd0884477e883 Call Duration 0…" at bounding box center [1062, 315] width 303 height 197
copy span "CAd470e859936a632734ddd0884477e883"
